Goal: Information Seeking & Learning: Learn about a topic

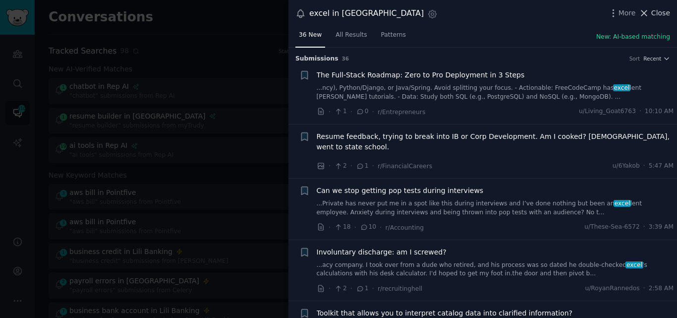
click at [659, 13] on span "Close" at bounding box center [661, 13] width 19 height 10
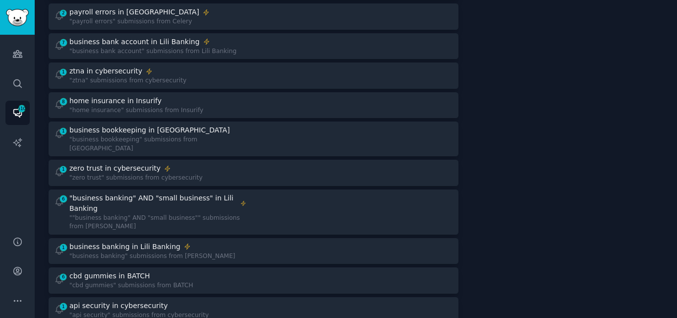
scroll to position [274, 0]
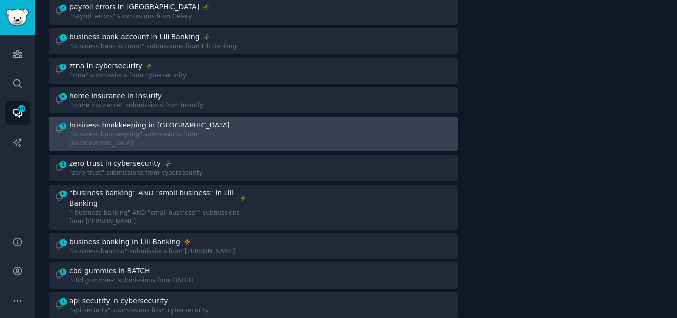
click at [175, 122] on div "business bookkeeping in [GEOGRAPHIC_DATA]" at bounding box center [157, 125] width 177 height 10
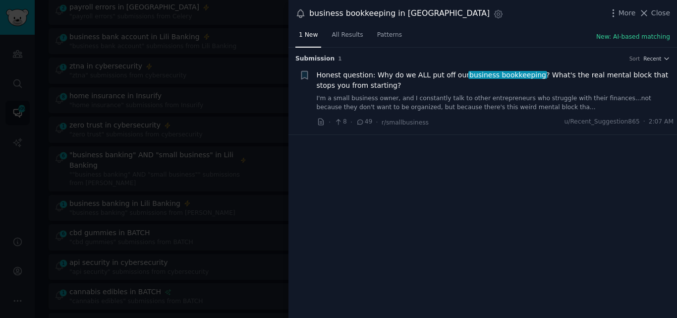
click at [456, 96] on link "I'm a small business owner, and I constantly talk to other entrepreneurs who st…" at bounding box center [496, 102] width 358 height 17
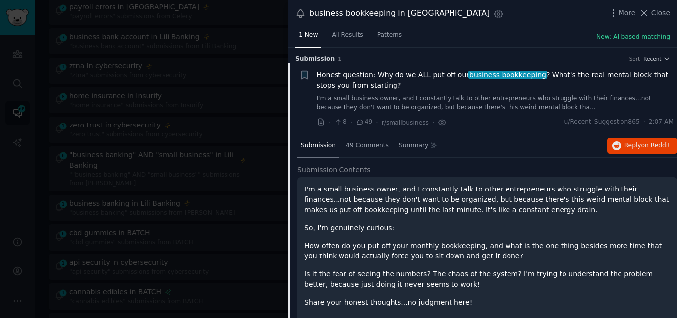
scroll to position [14, 0]
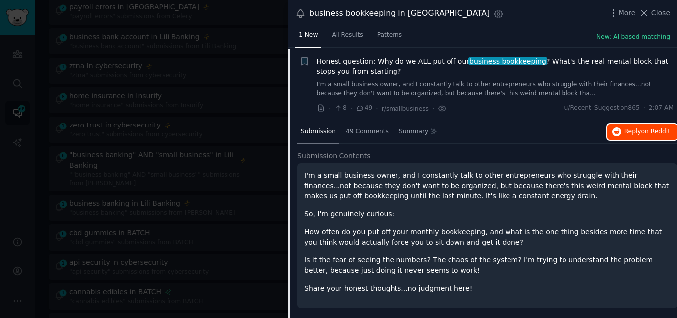
click at [629, 130] on span "Reply on Reddit" at bounding box center [648, 131] width 46 height 9
click at [355, 61] on span "Honest question: Why do we ALL put off our business bookkeeping ? What's the re…" at bounding box center [496, 66] width 358 height 21
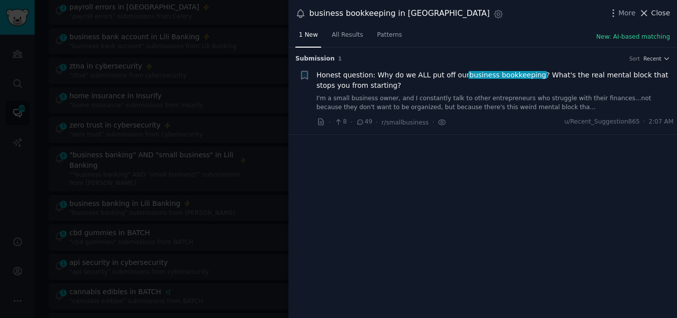
click at [647, 11] on icon at bounding box center [644, 13] width 10 height 10
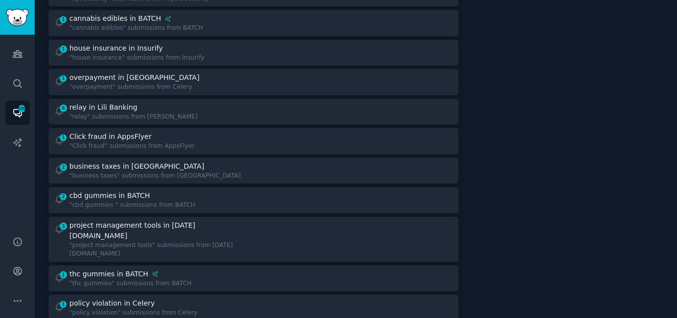
scroll to position [552, 0]
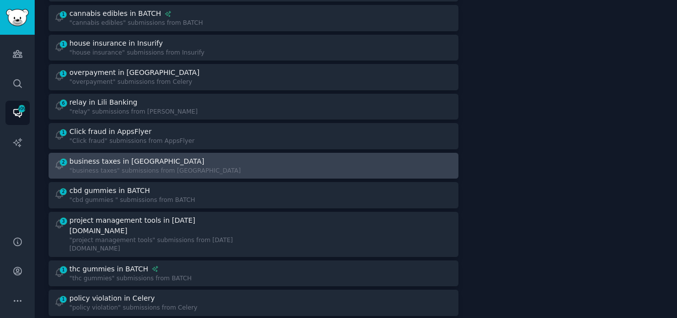
click at [161, 164] on div "business taxes in [GEOGRAPHIC_DATA]" at bounding box center [155, 161] width 172 height 10
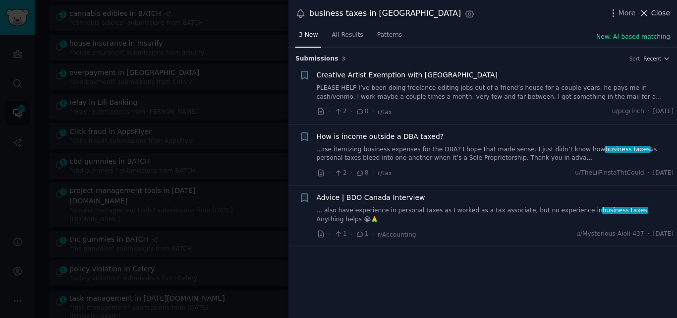
click at [655, 8] on span "Close" at bounding box center [661, 13] width 19 height 10
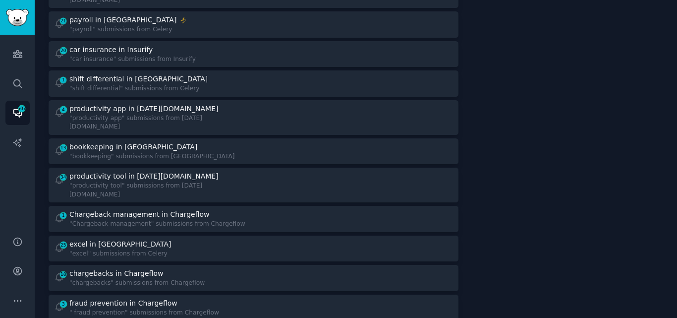
scroll to position [878, 0]
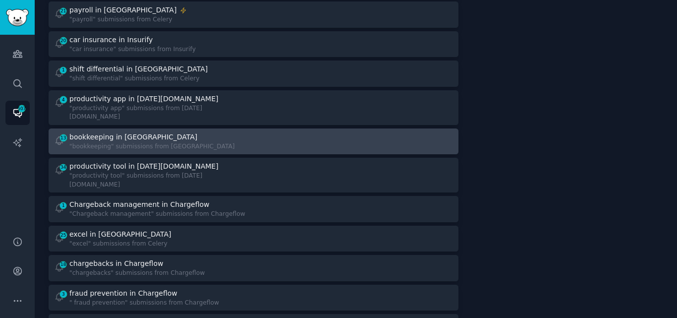
click at [136, 142] on div ""bookkeeping" submissions from [GEOGRAPHIC_DATA]" at bounding box center [152, 146] width 166 height 9
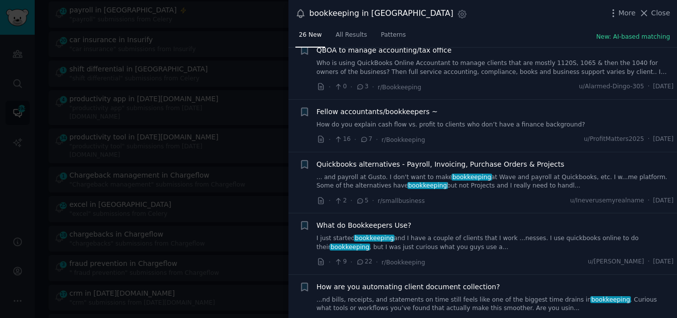
scroll to position [1299, 0]
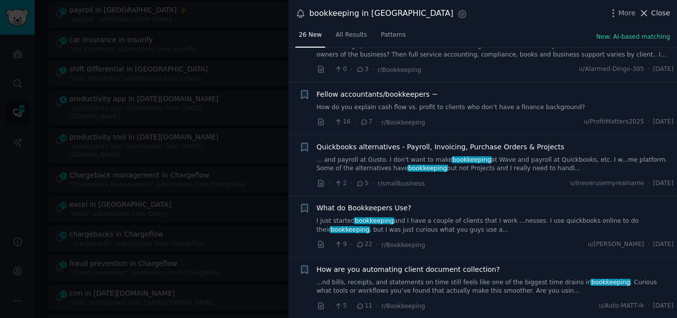
click at [658, 15] on span "Close" at bounding box center [661, 13] width 19 height 10
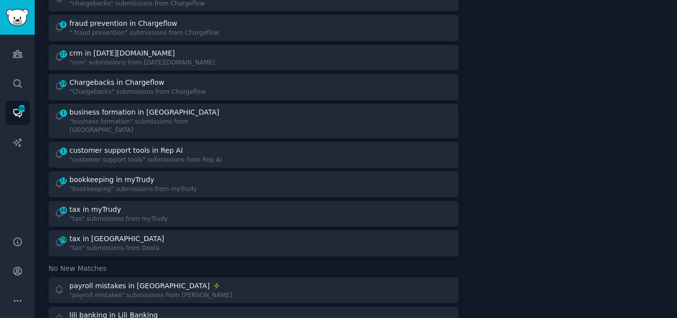
scroll to position [1123, 0]
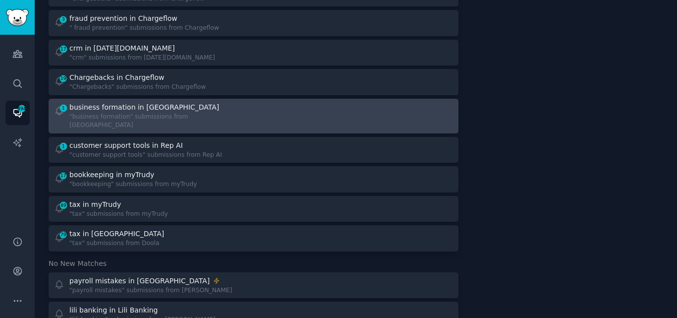
click at [198, 102] on div "1 business formation in Doola "business formation" submissions from [GEOGRAPHIC…" at bounding box center [150, 116] width 193 height 28
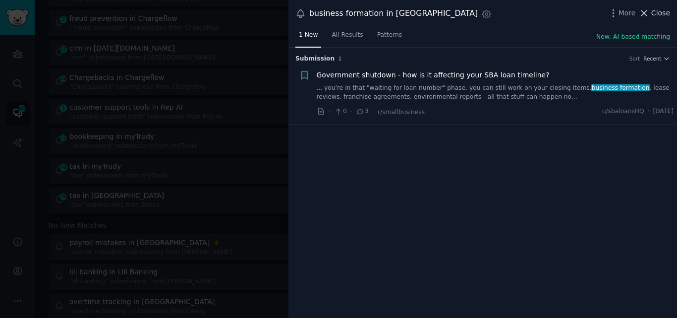
click at [650, 12] on icon at bounding box center [644, 13] width 10 height 10
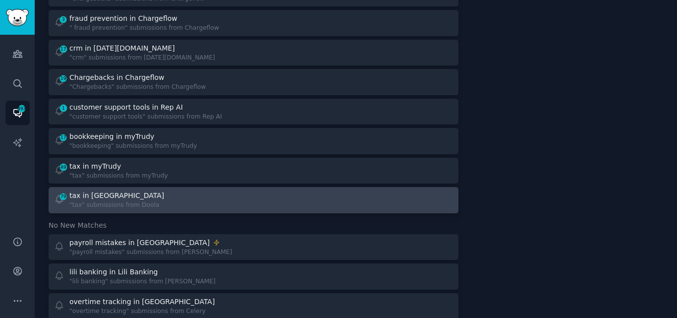
click at [87, 201] on div ""tax" submissions from Doola" at bounding box center [117, 205] width 97 height 9
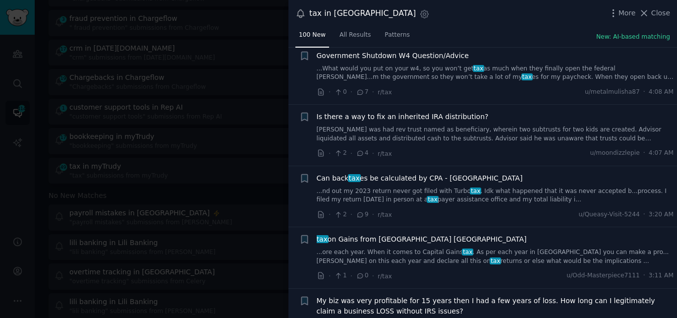
scroll to position [1170, 0]
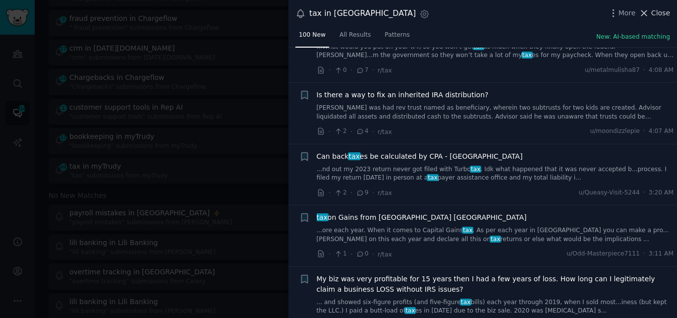
click at [654, 12] on span "Close" at bounding box center [661, 13] width 19 height 10
